Goal: Navigation & Orientation: Find specific page/section

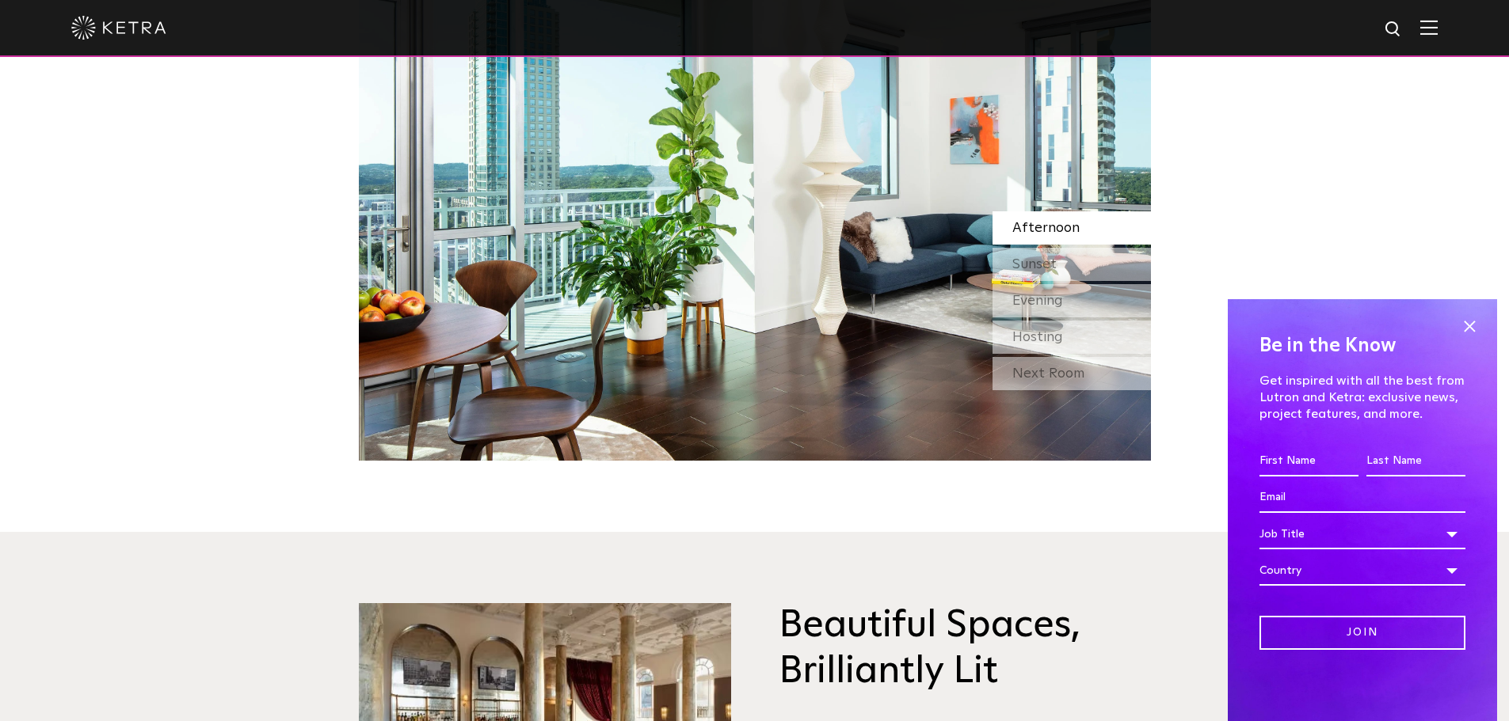
scroll to position [3331, 0]
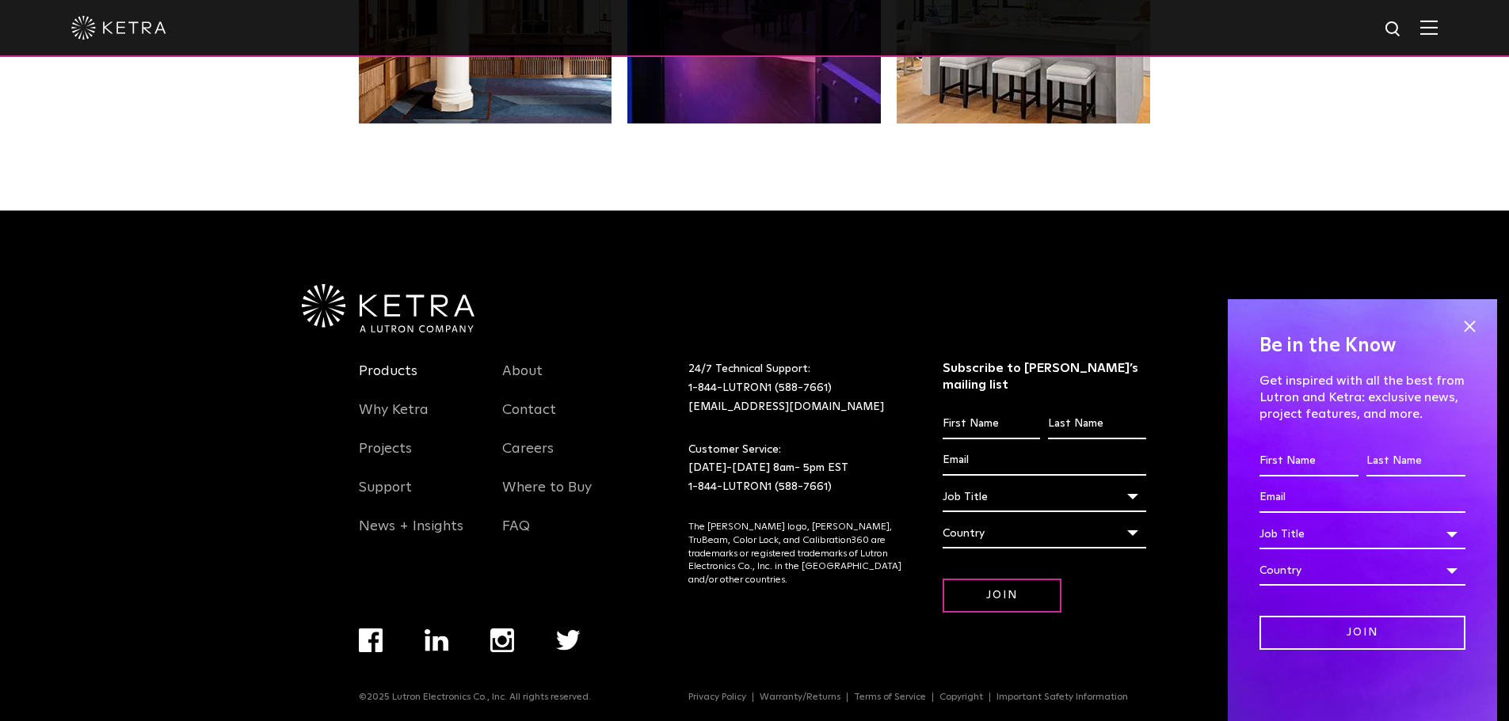
click at [397, 365] on link "Products" at bounding box center [388, 381] width 59 height 36
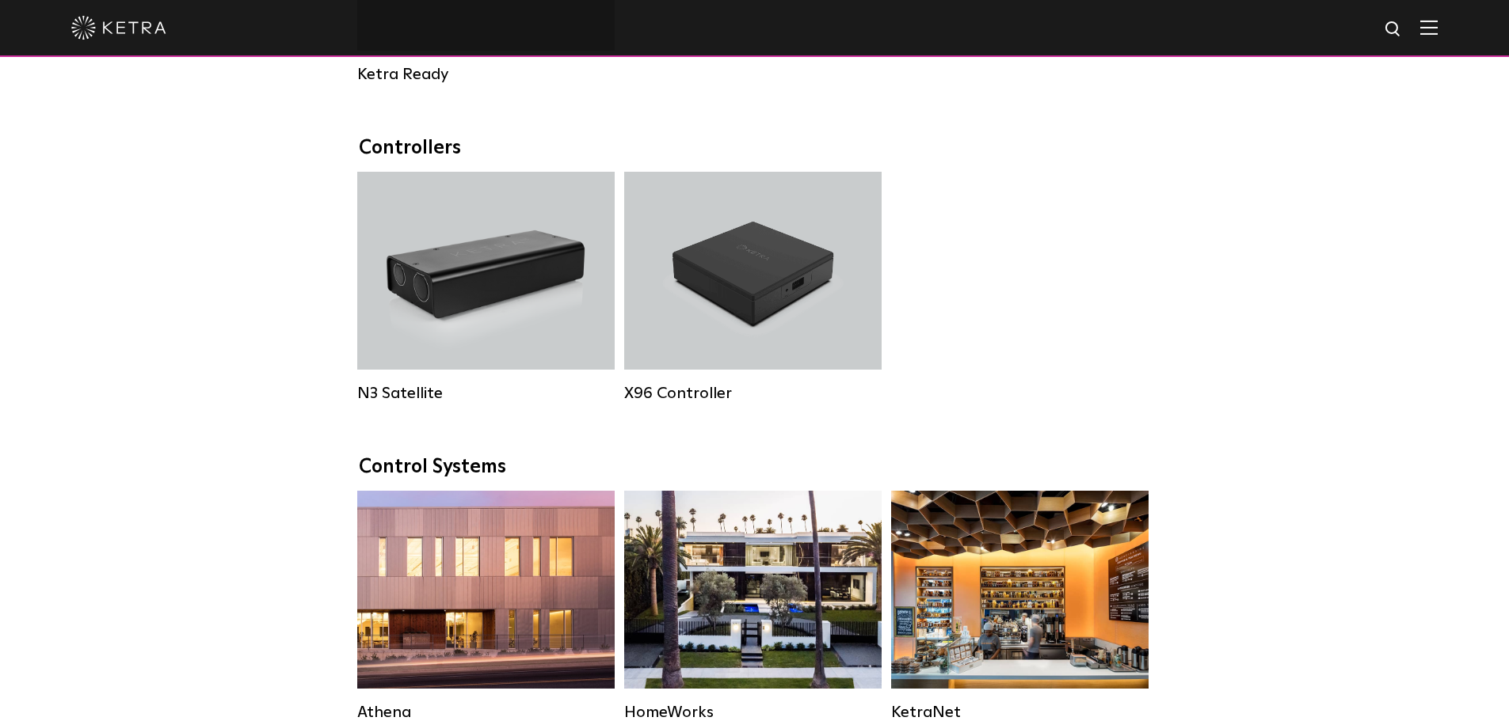
scroll to position [2297, 0]
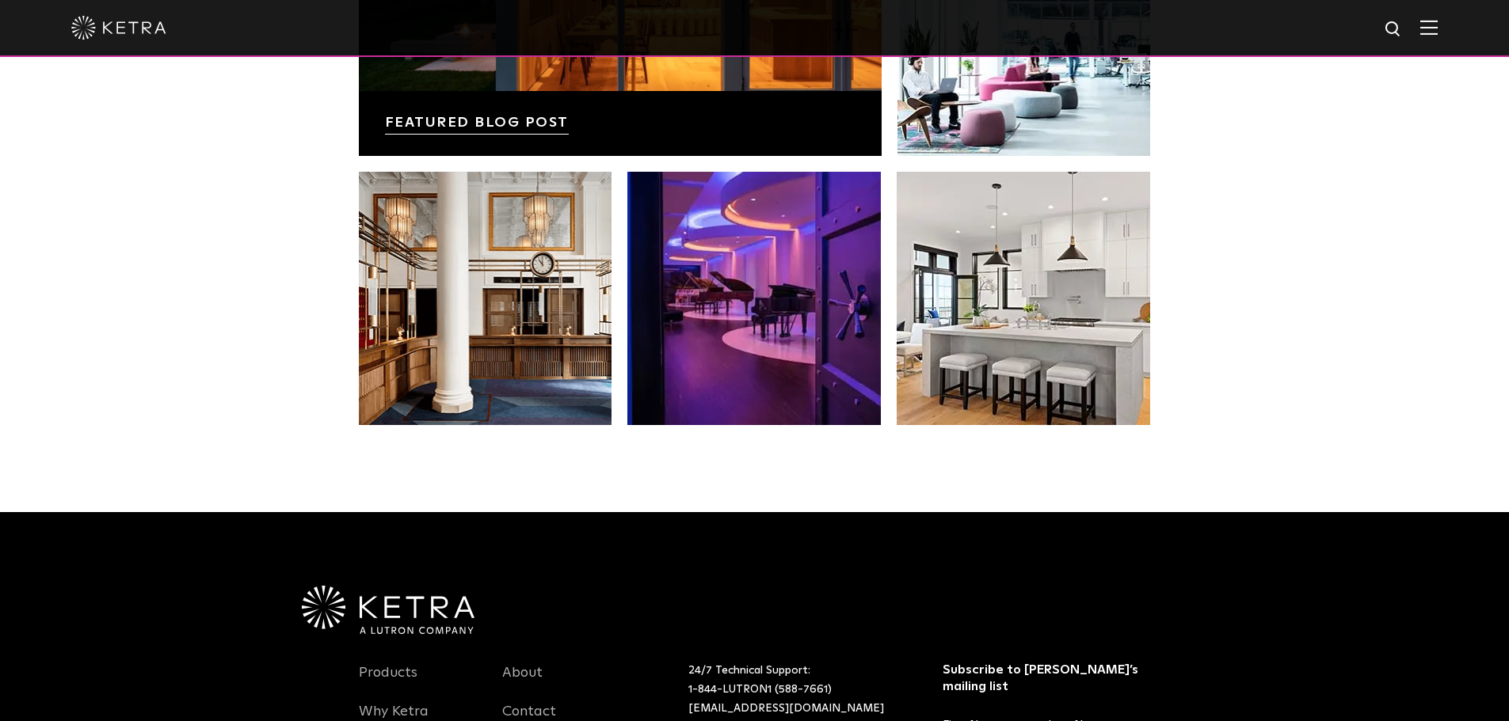
scroll to position [3331, 0]
